Goal: Check status: Check status

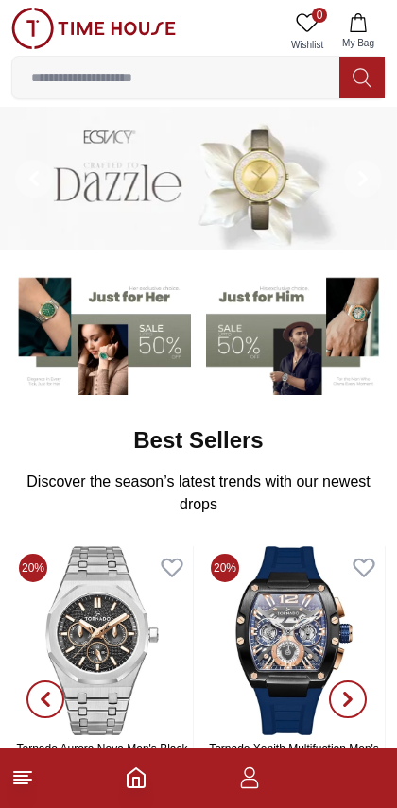
click at [145, 768] on icon "Home" at bounding box center [136, 777] width 23 height 23
click at [241, 785] on icon "button" at bounding box center [250, 783] width 18 height 9
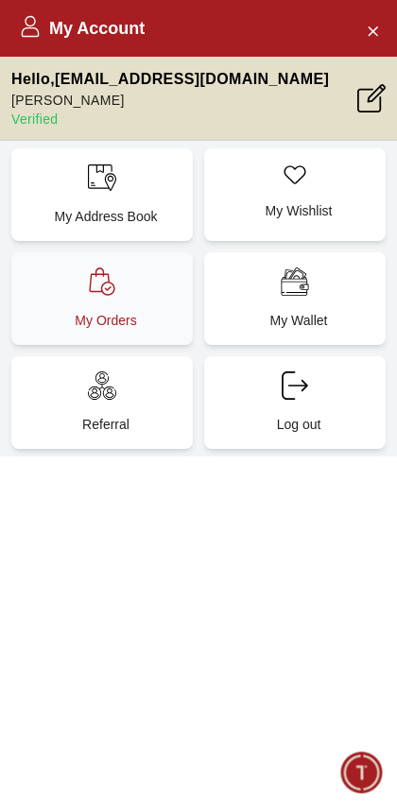
click at [141, 287] on div "My Orders" at bounding box center [101, 298] width 181 height 93
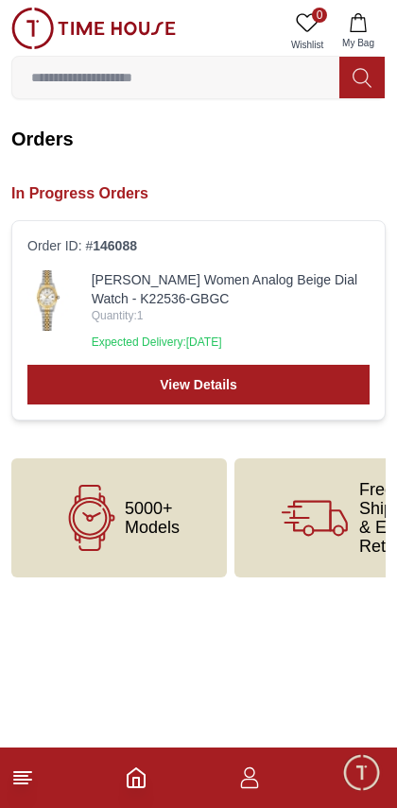
click at [316, 319] on span "Quantity: 1" at bounding box center [231, 315] width 278 height 15
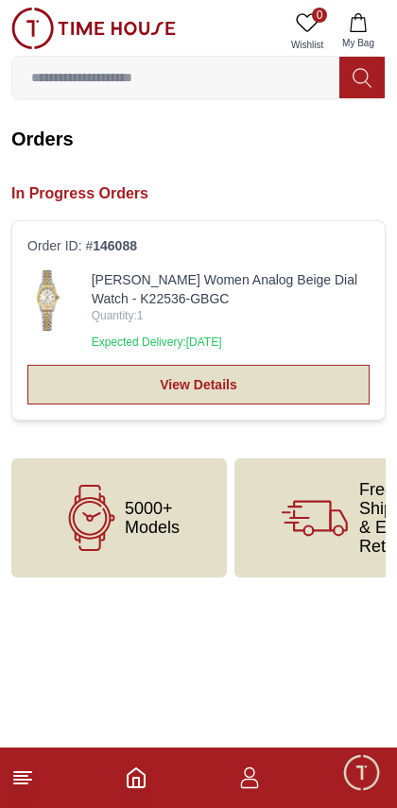
click at [275, 377] on link "View Details" at bounding box center [198, 385] width 342 height 40
